Goal: Task Accomplishment & Management: Complete application form

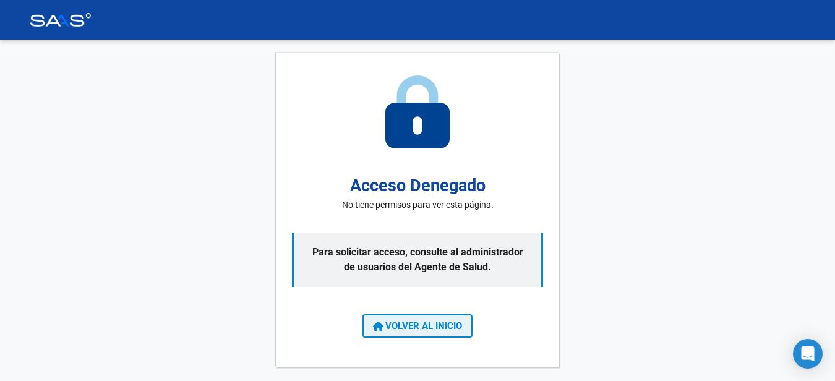
click at [409, 326] on span "VOLVER AL INICIO" at bounding box center [417, 325] width 89 height 11
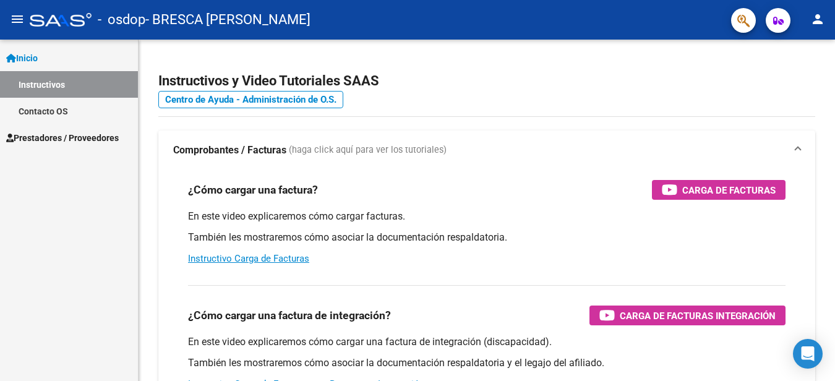
click at [67, 135] on span "Prestadores / Proveedores" at bounding box center [62, 138] width 113 height 14
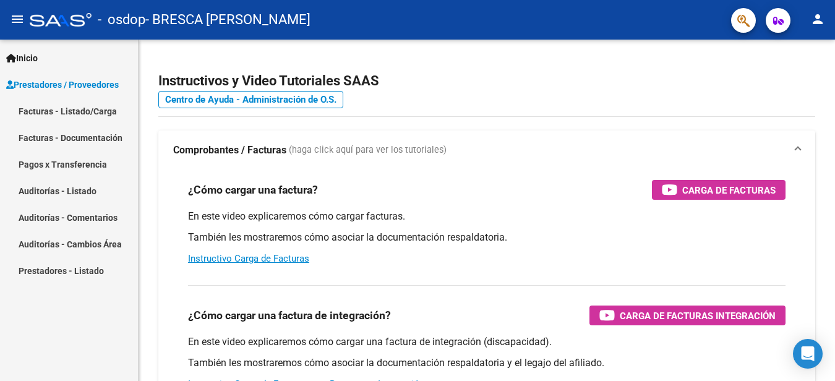
click at [109, 112] on link "Facturas - Listado/Carga" at bounding box center [69, 111] width 138 height 27
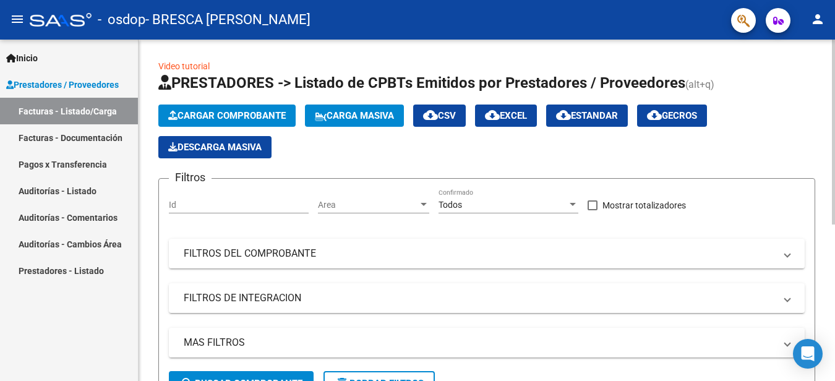
click at [261, 117] on span "Cargar Comprobante" at bounding box center [227, 115] width 118 height 11
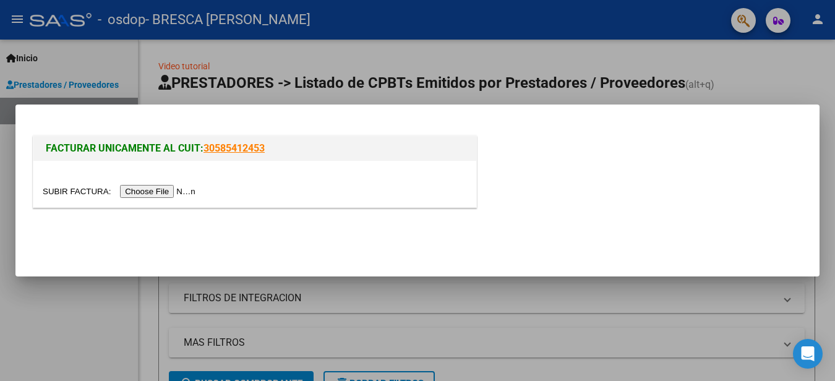
click at [163, 192] on input "file" at bounding box center [121, 191] width 156 height 13
click at [185, 192] on input "file" at bounding box center [121, 191] width 156 height 13
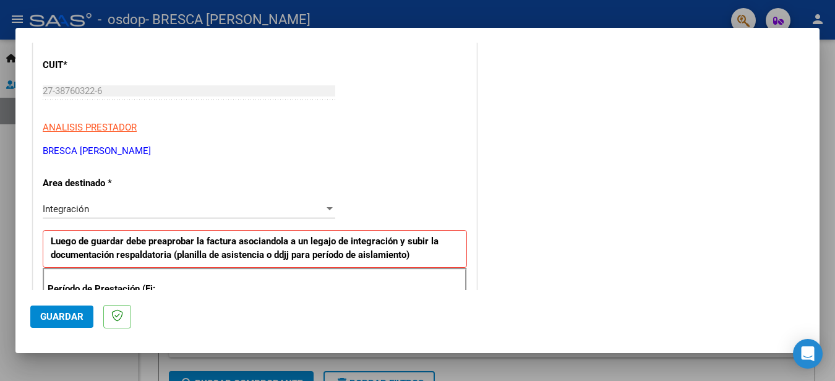
scroll to position [173, 0]
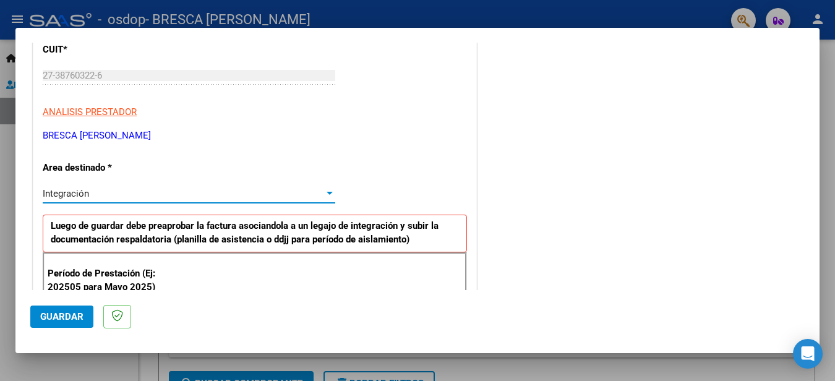
click at [131, 196] on div "Integración" at bounding box center [183, 193] width 281 height 11
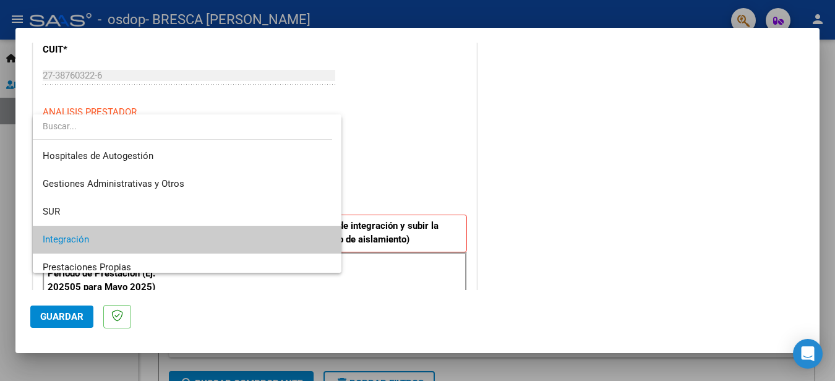
scroll to position [46, 0]
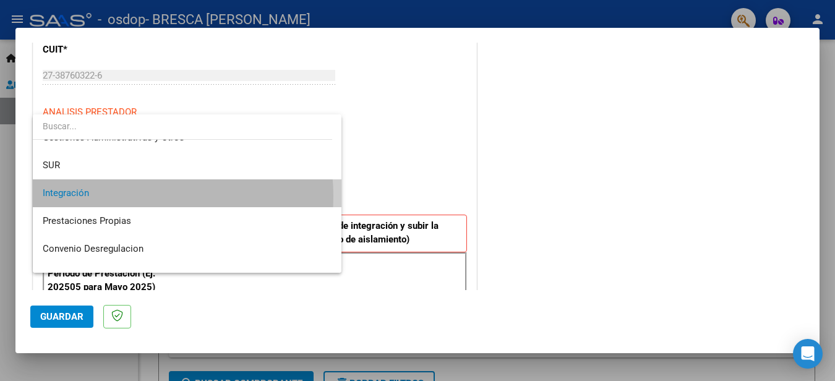
click at [131, 196] on span "Integración" at bounding box center [187, 193] width 289 height 28
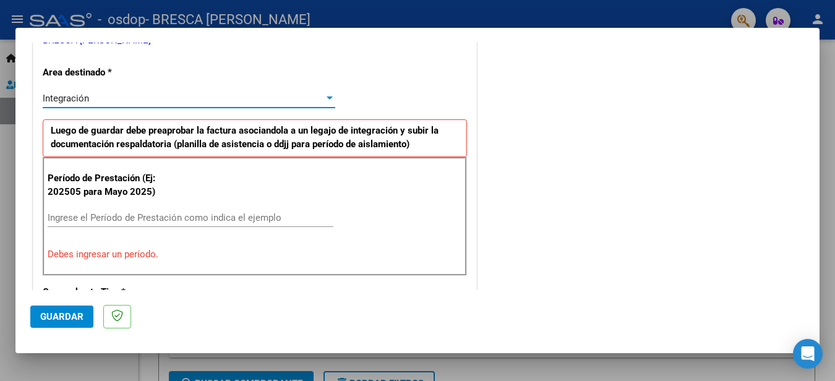
scroll to position [274, 0]
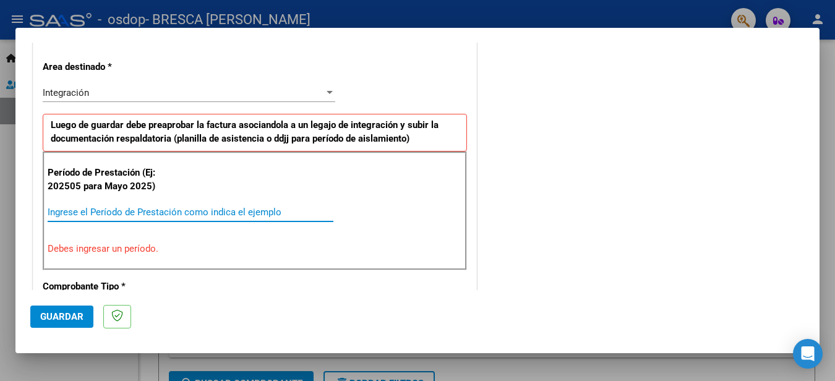
click at [135, 212] on input "Ingrese el Período de Prestación como indica el ejemplo" at bounding box center [191, 212] width 286 height 11
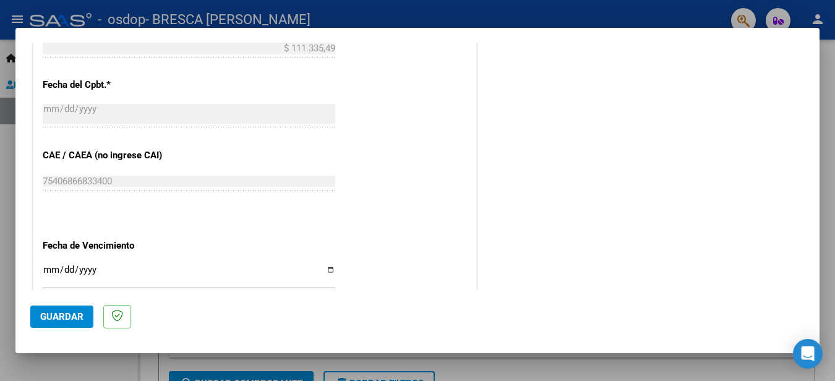
scroll to position [841, 0]
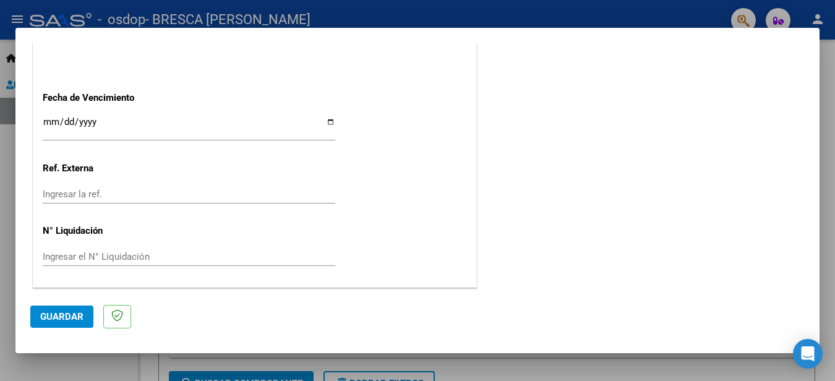
type input "202509"
click at [64, 322] on span "Guardar" at bounding box center [61, 316] width 43 height 11
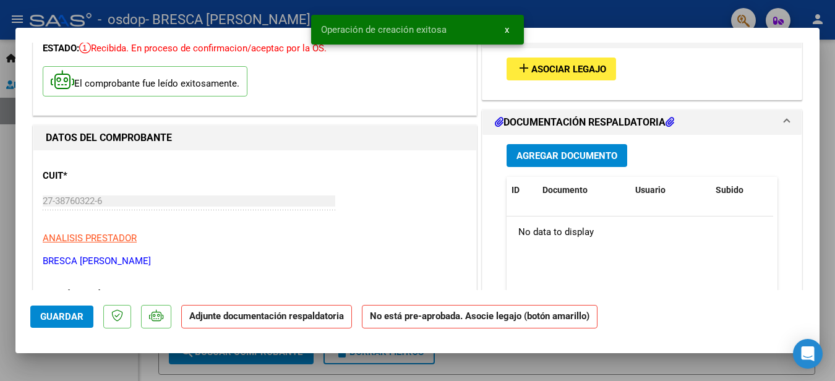
scroll to position [88, 0]
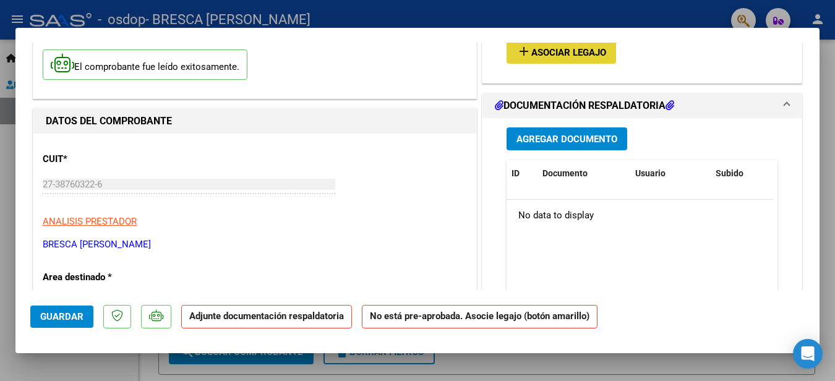
click at [572, 51] on span "Asociar Legajo" at bounding box center [568, 52] width 75 height 11
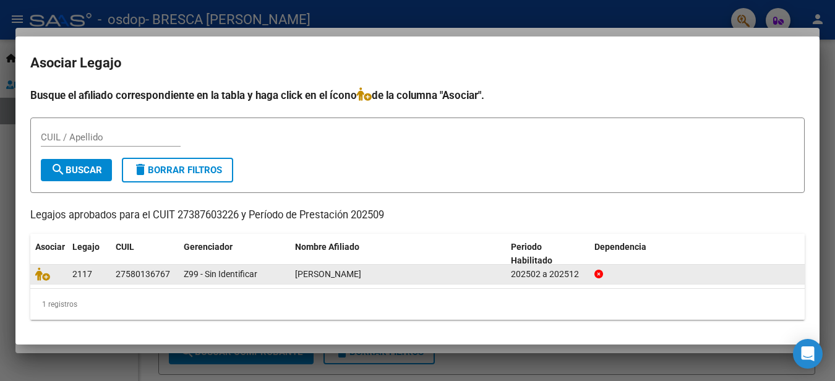
click at [171, 275] on div "27580136767" at bounding box center [145, 274] width 58 height 14
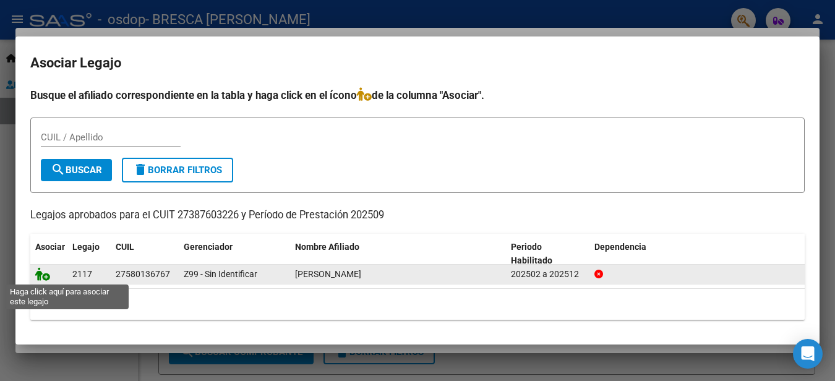
click at [38, 278] on icon at bounding box center [42, 274] width 15 height 14
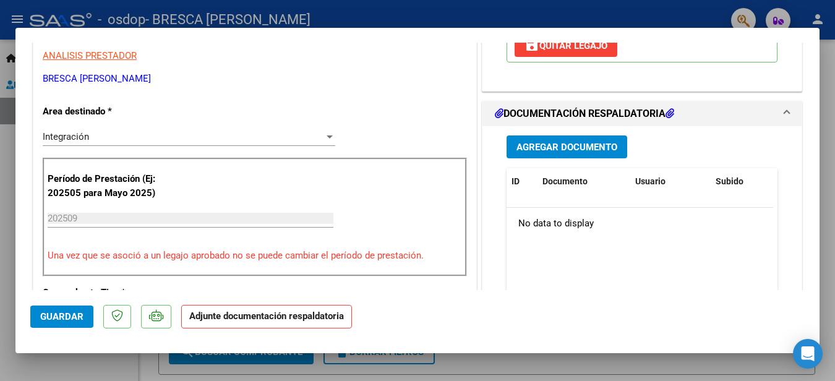
scroll to position [266, 0]
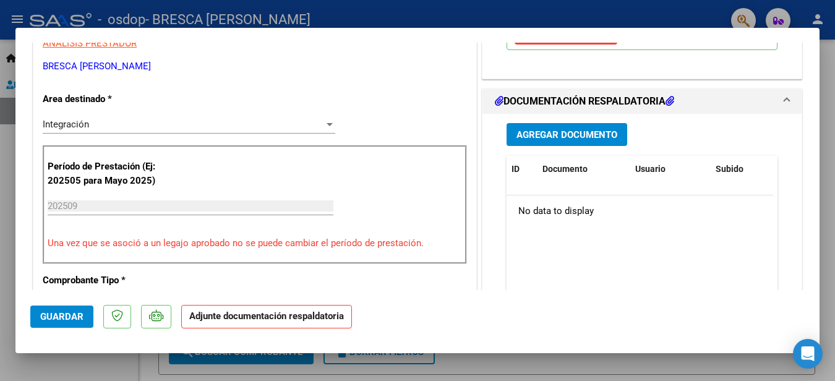
click at [596, 135] on span "Agregar Documento" at bounding box center [566, 134] width 101 height 11
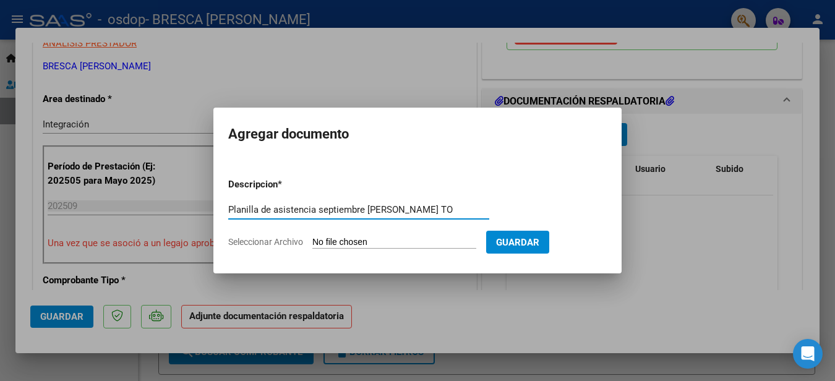
type input "Planilla de asistencia septiembre [PERSON_NAME] TO"
click at [521, 243] on span "Guardar" at bounding box center [517, 242] width 43 height 11
click at [343, 247] on input "Seleccionar Archivo" at bounding box center [394, 243] width 164 height 12
type input "C:\fakepath\Planilla de asistencia [PERSON_NAME], Violeta septiembre TO.jpg"
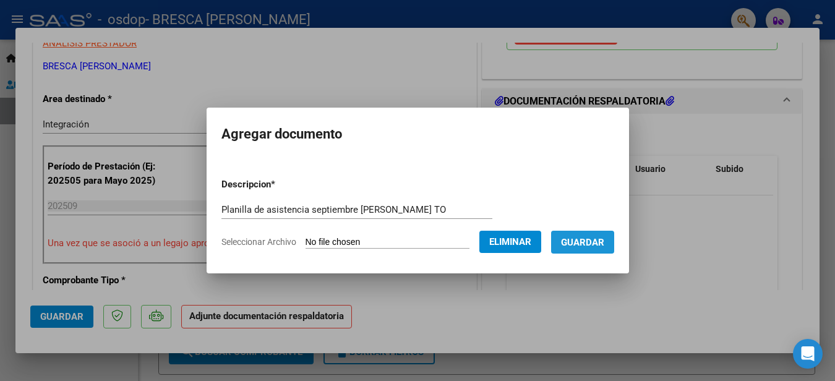
click at [599, 239] on span "Guardar" at bounding box center [582, 242] width 43 height 11
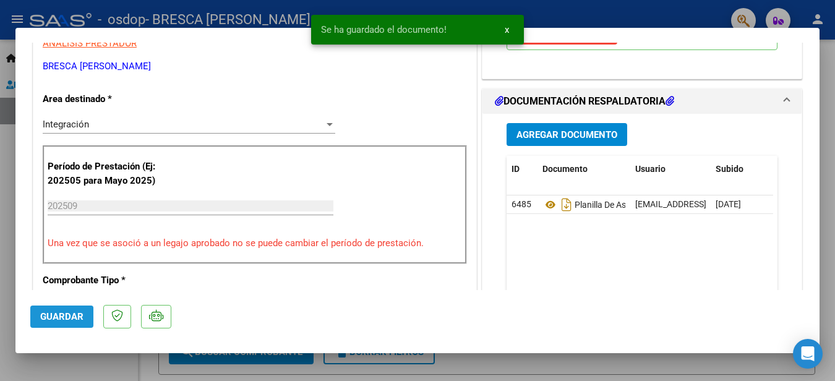
click at [57, 324] on button "Guardar" at bounding box center [61, 317] width 63 height 22
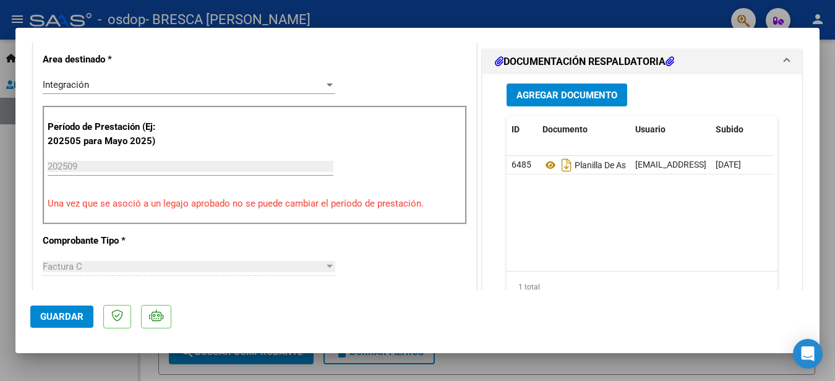
scroll to position [330, 0]
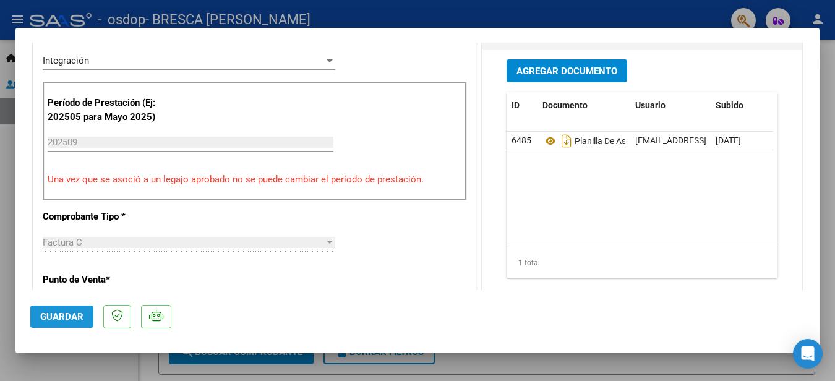
click at [72, 319] on span "Guardar" at bounding box center [61, 316] width 43 height 11
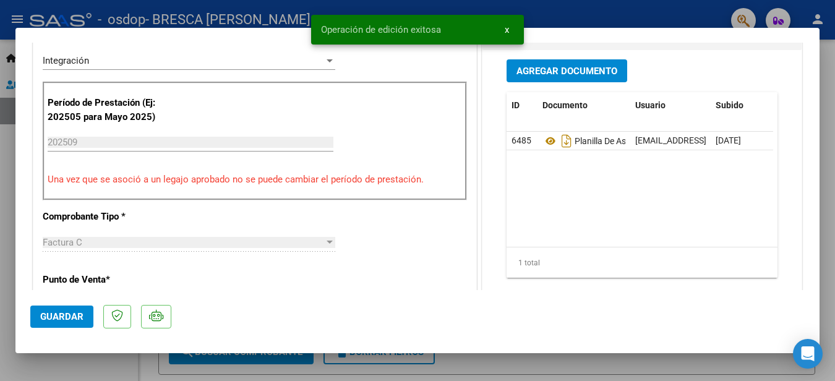
click at [503, 32] on button "x" at bounding box center [507, 30] width 24 height 22
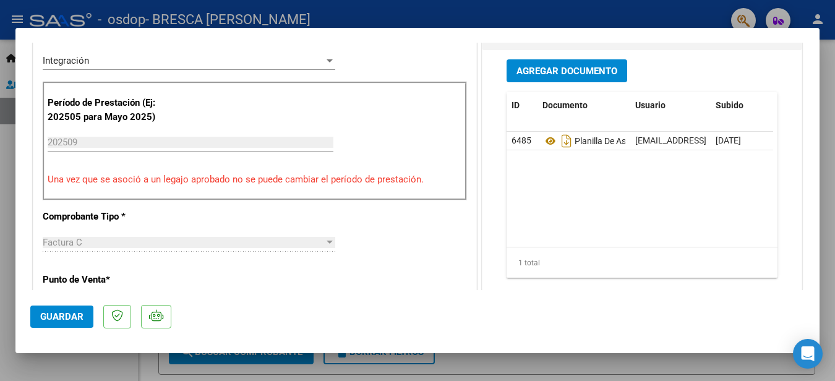
click at [14, 113] on div at bounding box center [417, 190] width 835 height 381
type input "$ 0,00"
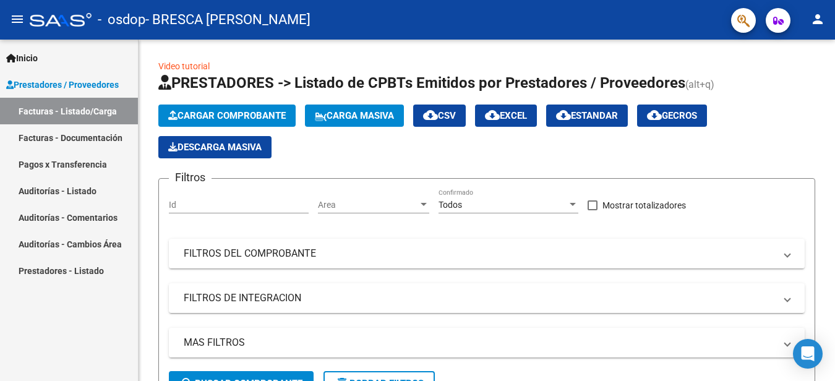
click at [89, 137] on link "Facturas - Documentación" at bounding box center [69, 137] width 138 height 27
